Goal: Information Seeking & Learning: Find specific fact

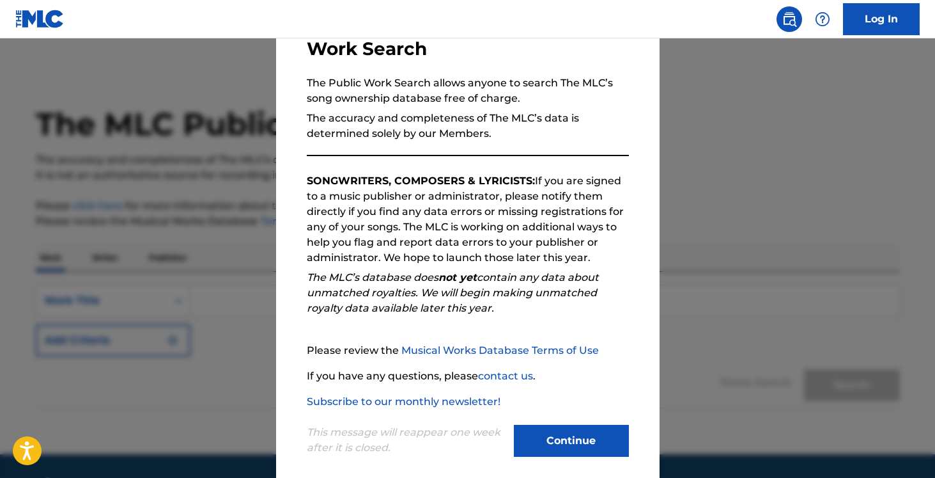
scroll to position [107, 0]
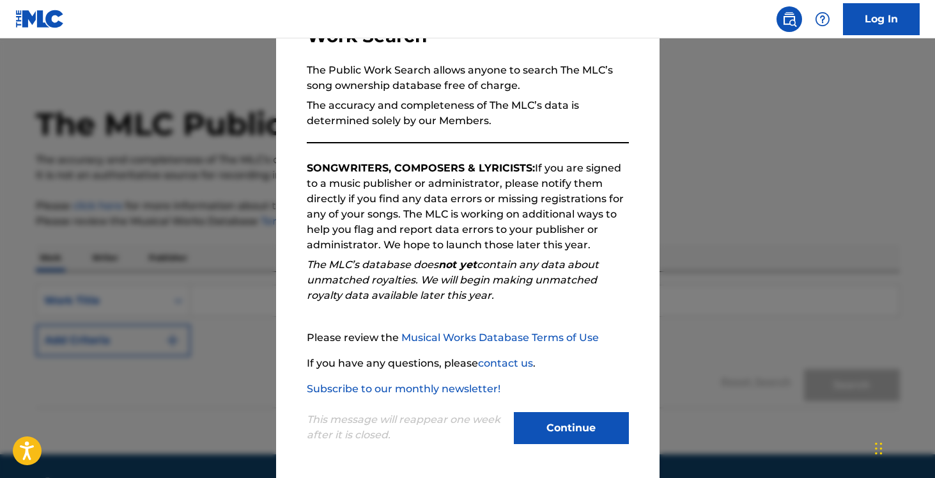
click at [561, 434] on button "Continue" at bounding box center [571, 428] width 115 height 32
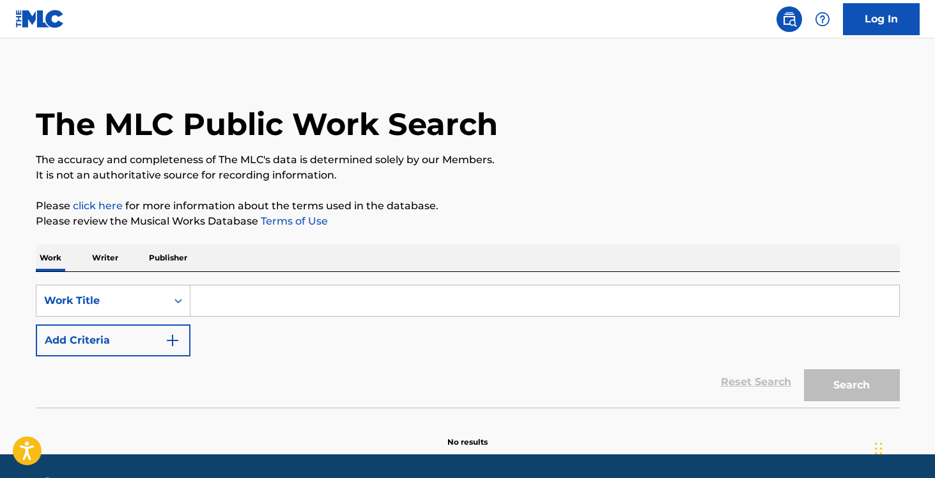
click at [155, 263] on p "Publisher" at bounding box center [168, 257] width 46 height 27
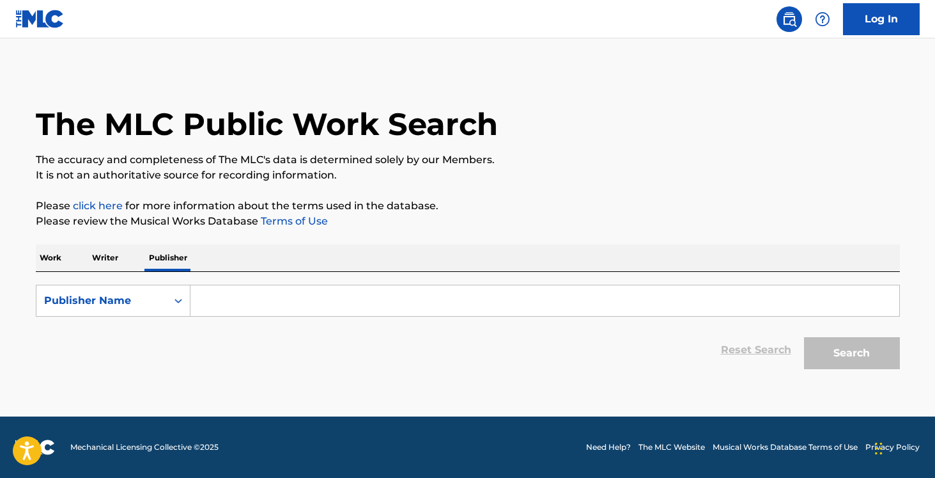
click at [242, 293] on input "Search Form" at bounding box center [545, 300] width 709 height 31
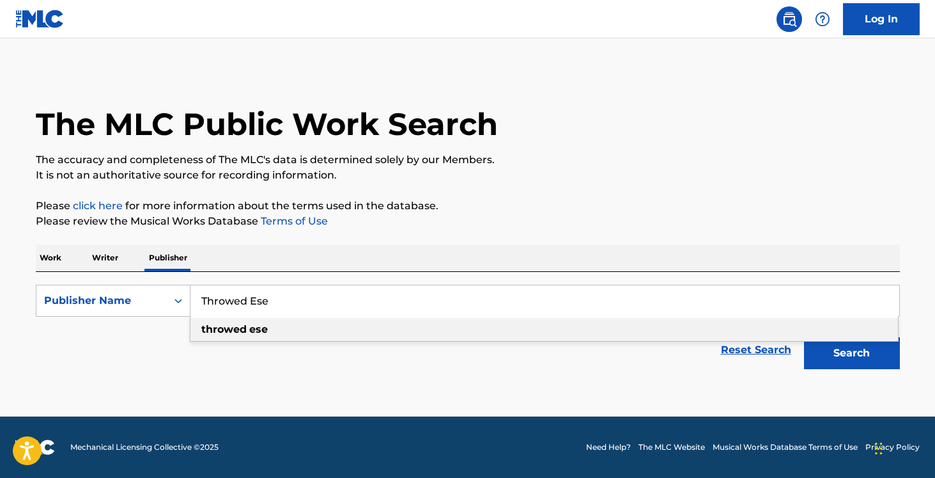
click at [274, 344] on div "Reset Search Search" at bounding box center [468, 349] width 864 height 51
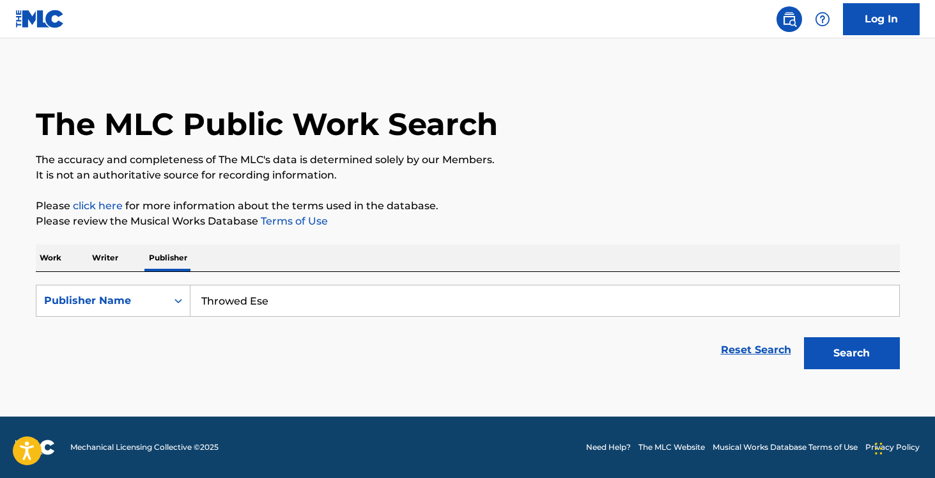
click at [278, 303] on input "Throwed Ese" at bounding box center [545, 300] width 709 height 31
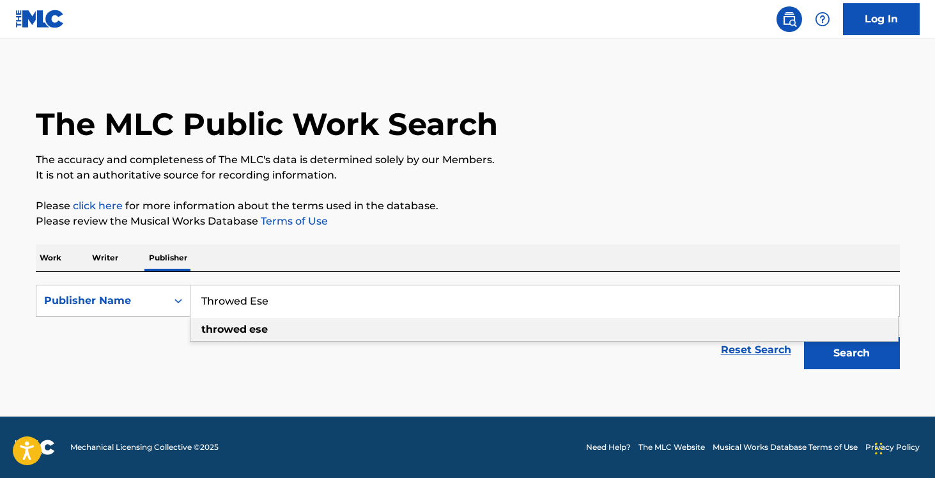
click at [274, 334] on div "throwed ese" at bounding box center [545, 329] width 708 height 23
type input "throwed ese"
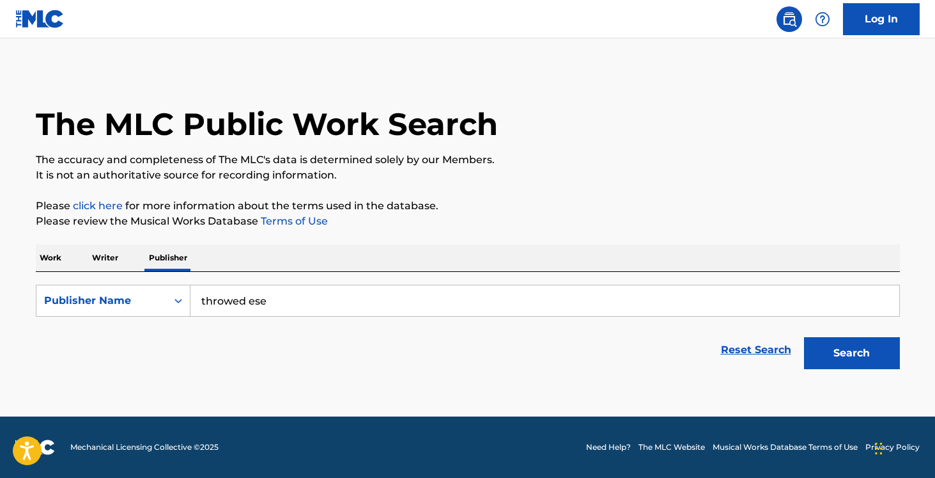
click at [847, 359] on button "Search" at bounding box center [852, 353] width 96 height 32
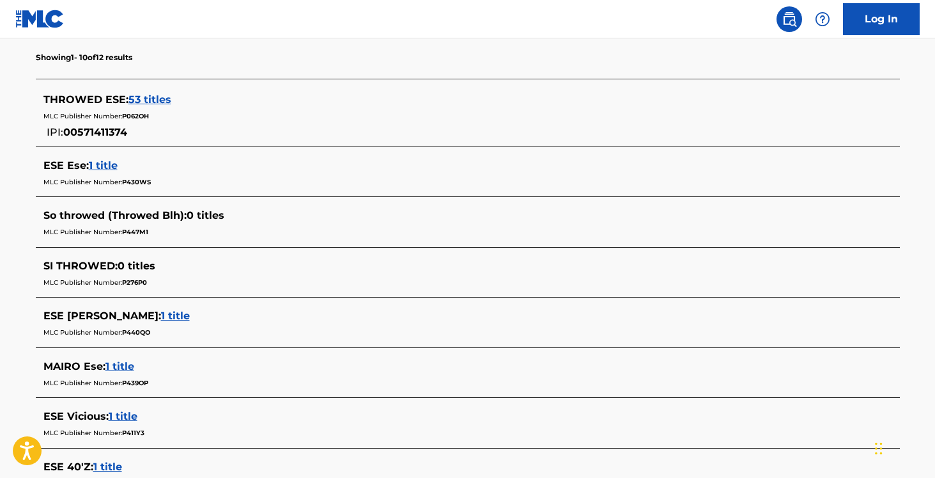
scroll to position [347, 0]
click at [151, 102] on span "53 titles" at bounding box center [150, 98] width 43 height 12
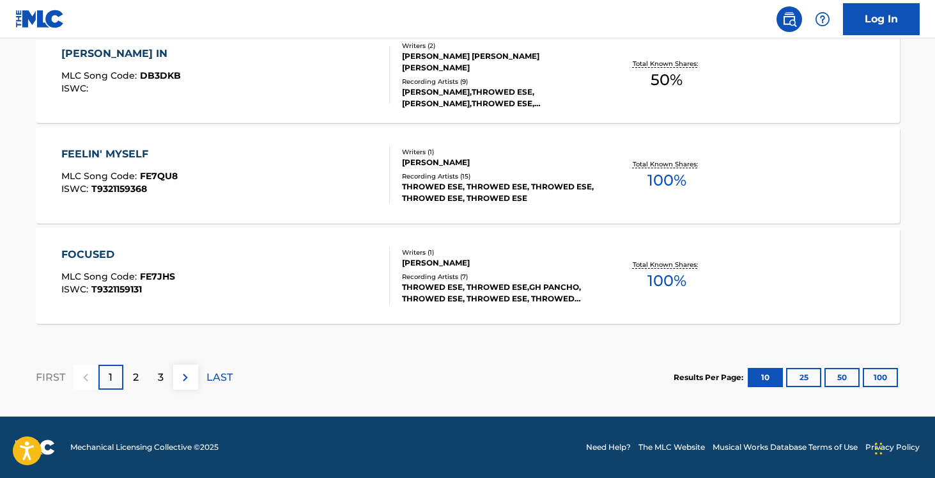
scroll to position [1135, 0]
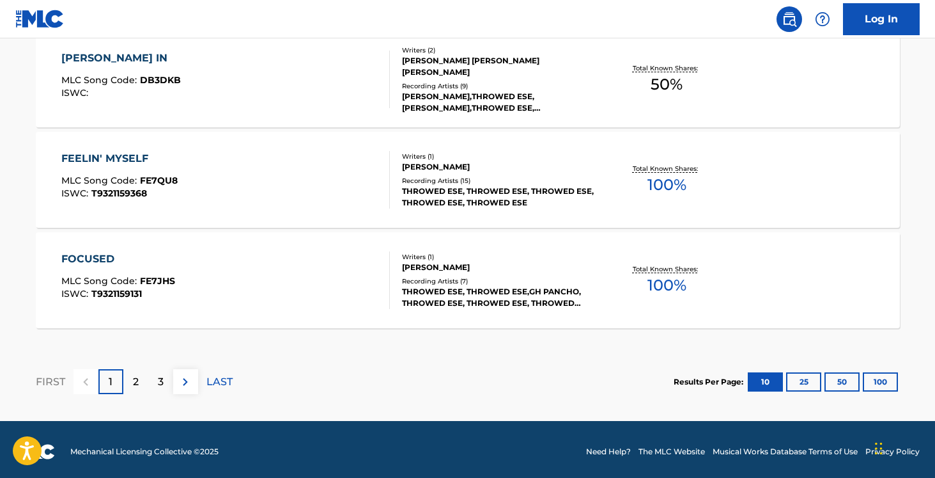
click at [795, 383] on button "25" at bounding box center [803, 381] width 35 height 19
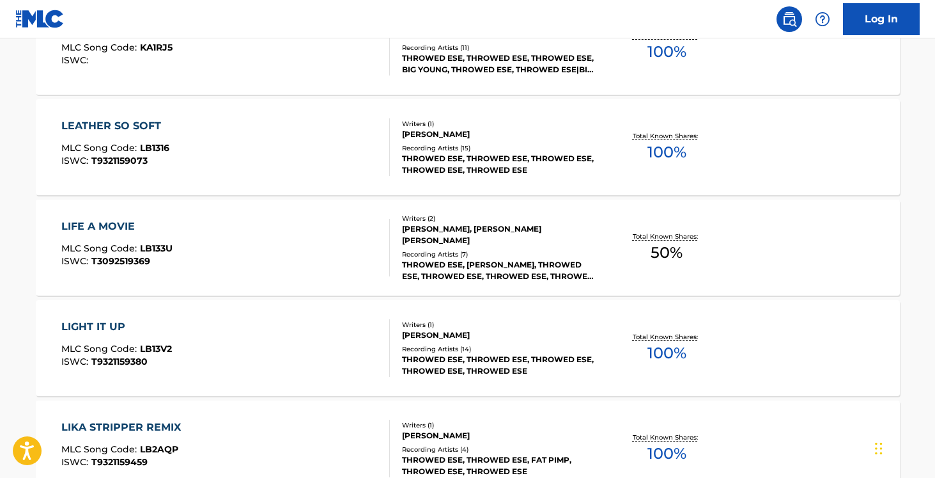
scroll to position [2645, 0]
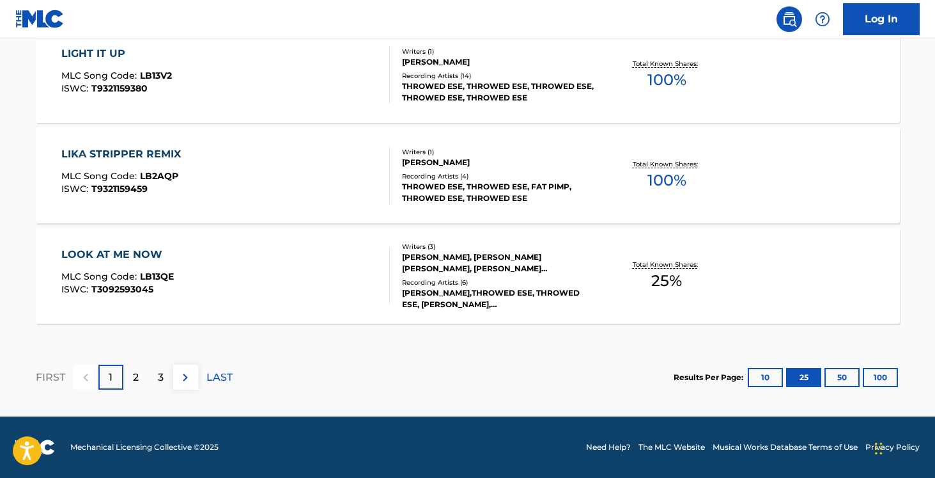
click at [848, 376] on button "50" at bounding box center [842, 377] width 35 height 19
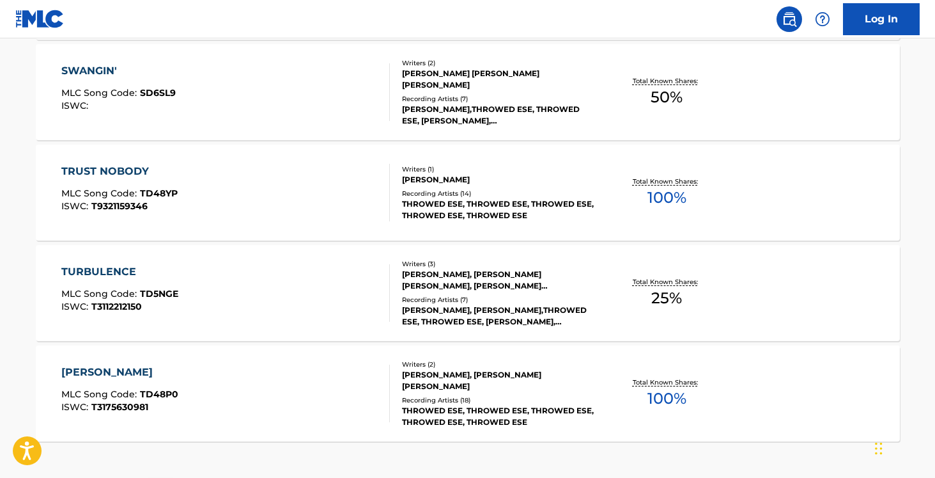
scroll to position [5155, 0]
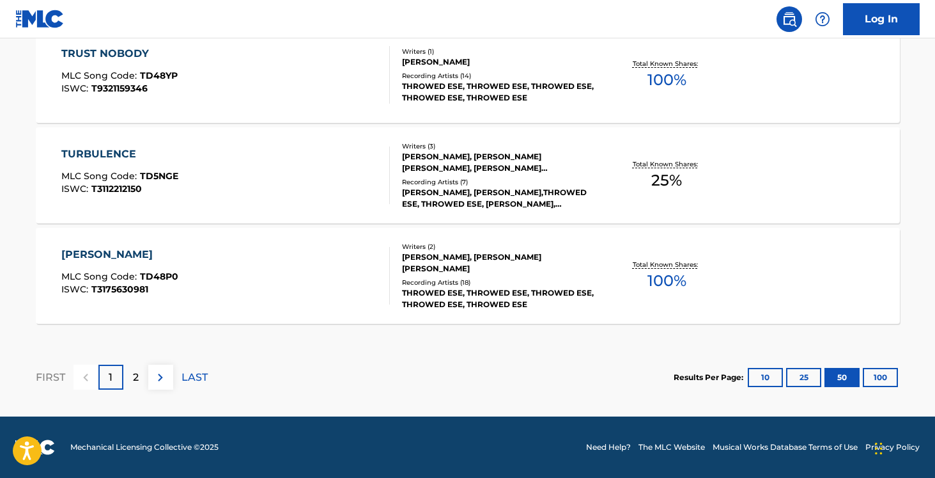
click at [875, 371] on button "100" at bounding box center [880, 377] width 35 height 19
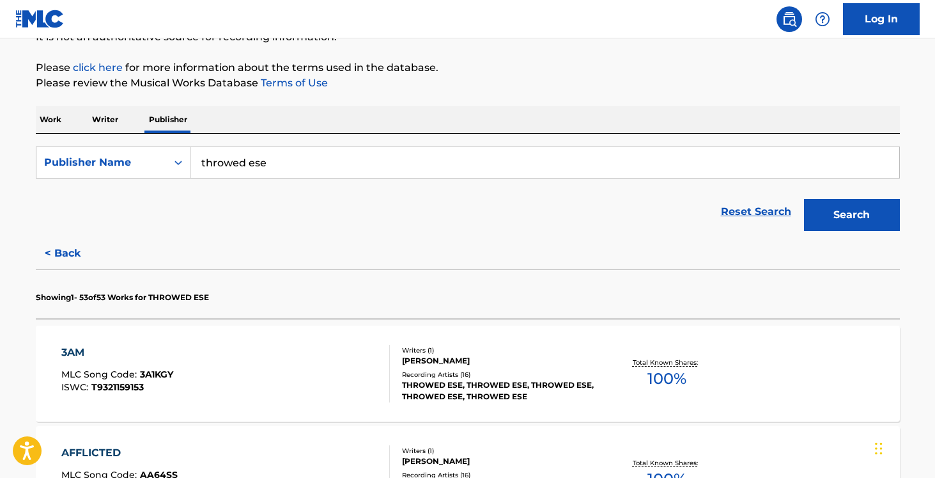
scroll to position [0, 0]
